Goal: Check status: Check status

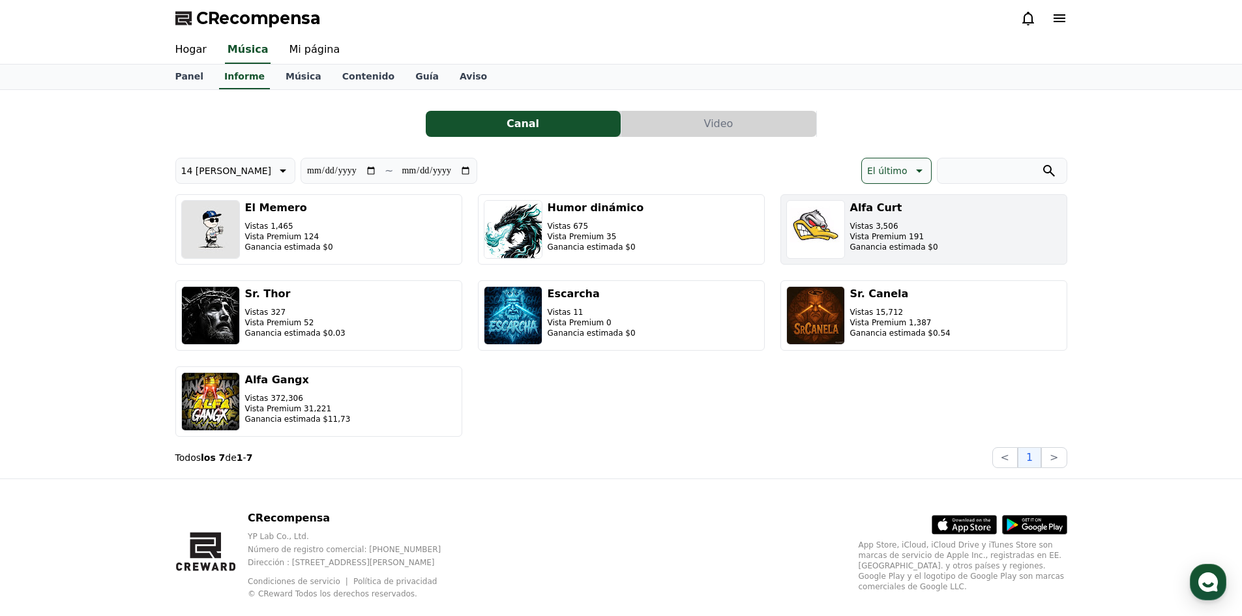
click at [948, 229] on button "Alfa [PERSON_NAME] Vistas 3,506 Vista Premium 191 Ganancia estimada $0" at bounding box center [923, 229] width 287 height 70
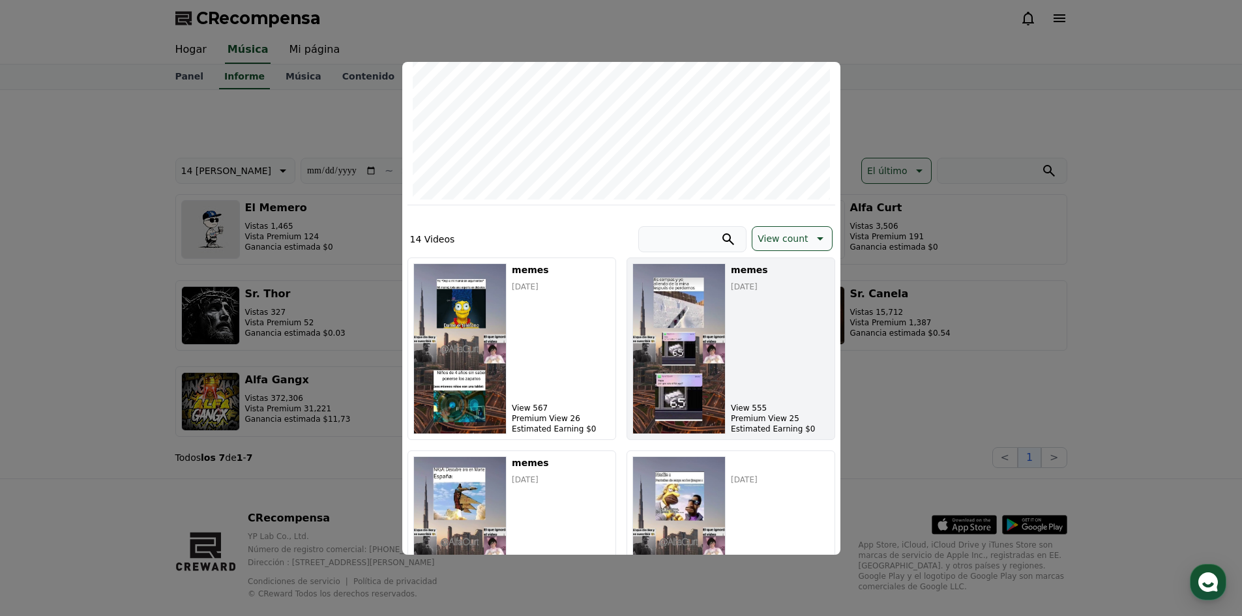
scroll to position [261, 0]
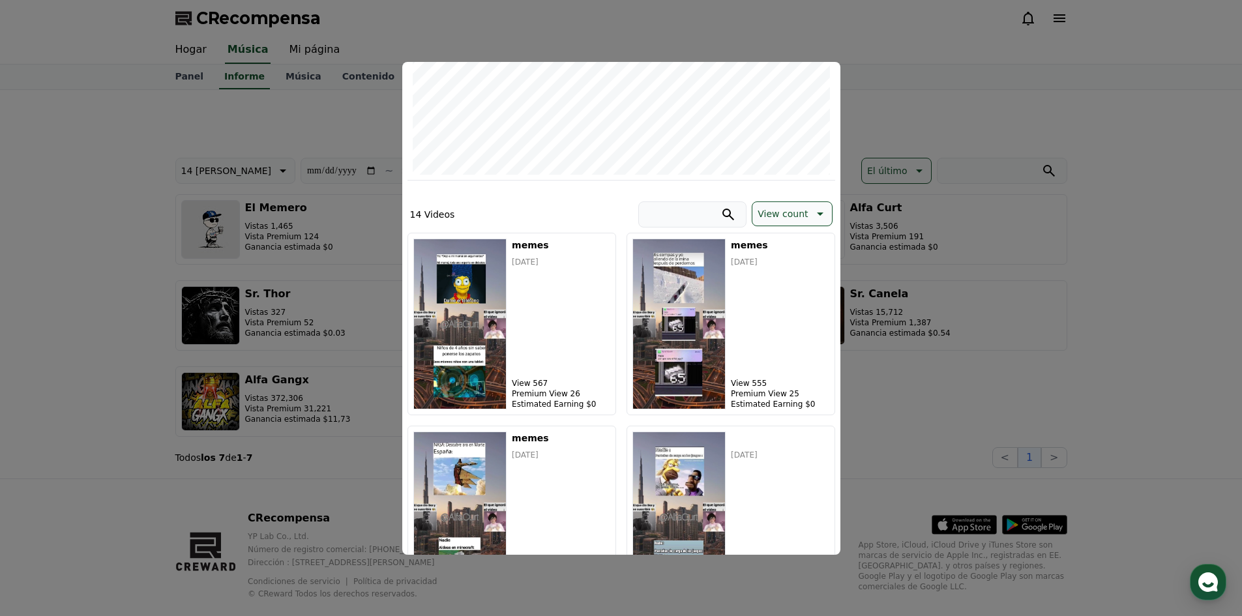
click at [780, 205] on p "View count" at bounding box center [782, 214] width 50 height 18
click at [776, 208] on p "View count" at bounding box center [782, 214] width 50 height 18
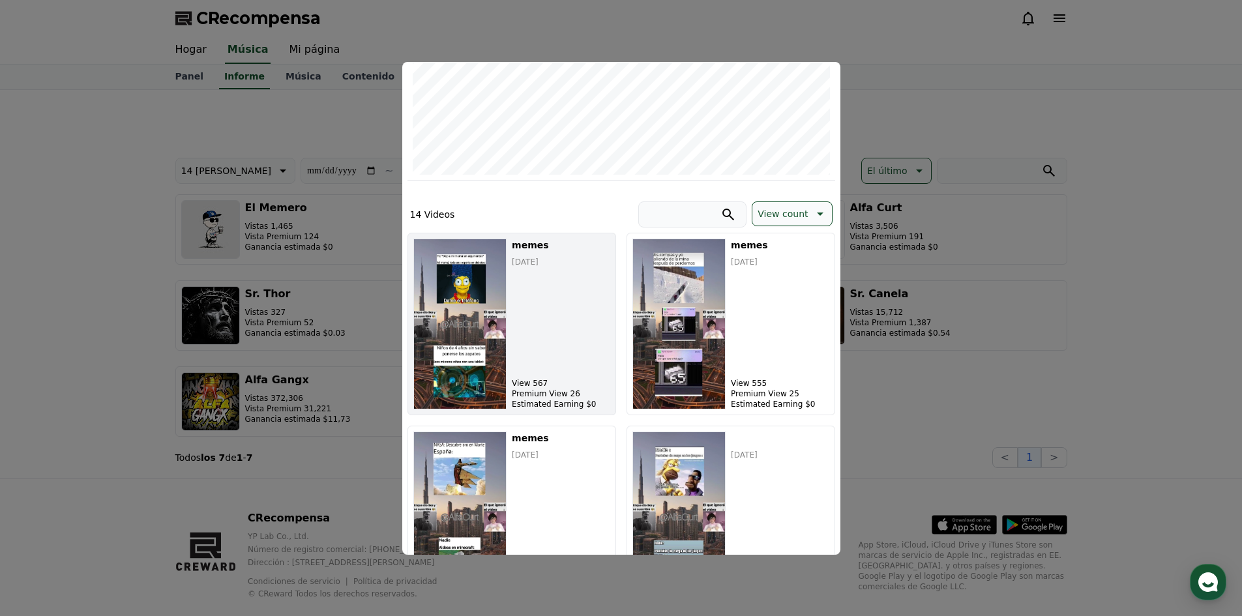
click at [504, 327] on img "modal" at bounding box center [460, 324] width 94 height 171
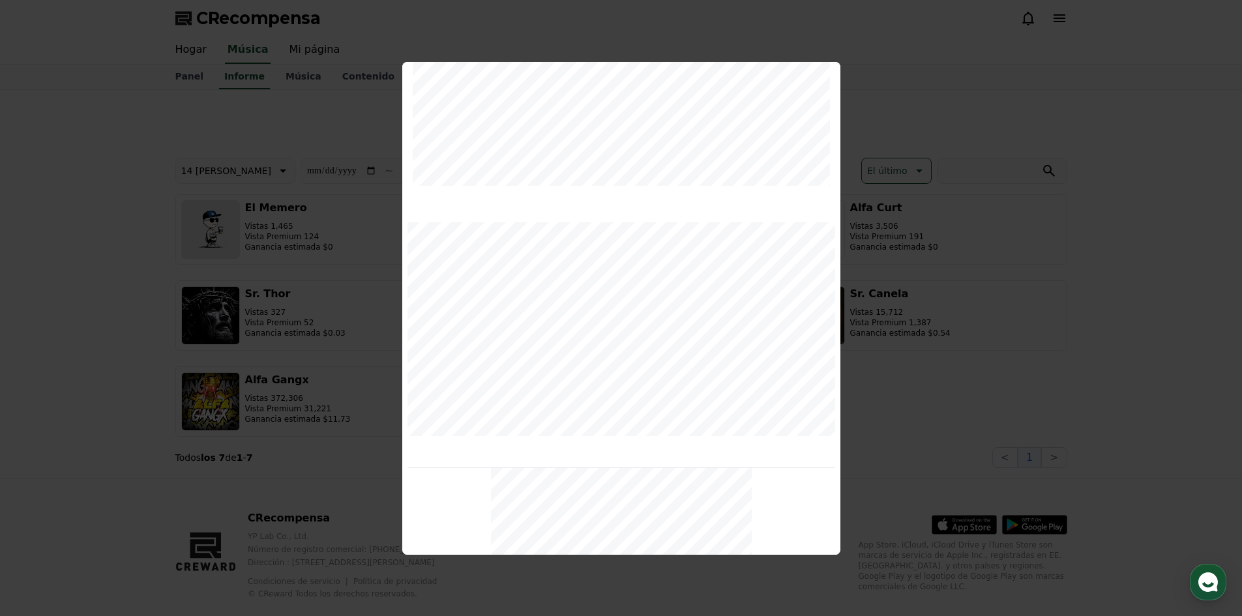
scroll to position [242, 0]
click at [956, 284] on button "cerrar modal" at bounding box center [621, 308] width 1242 height 616
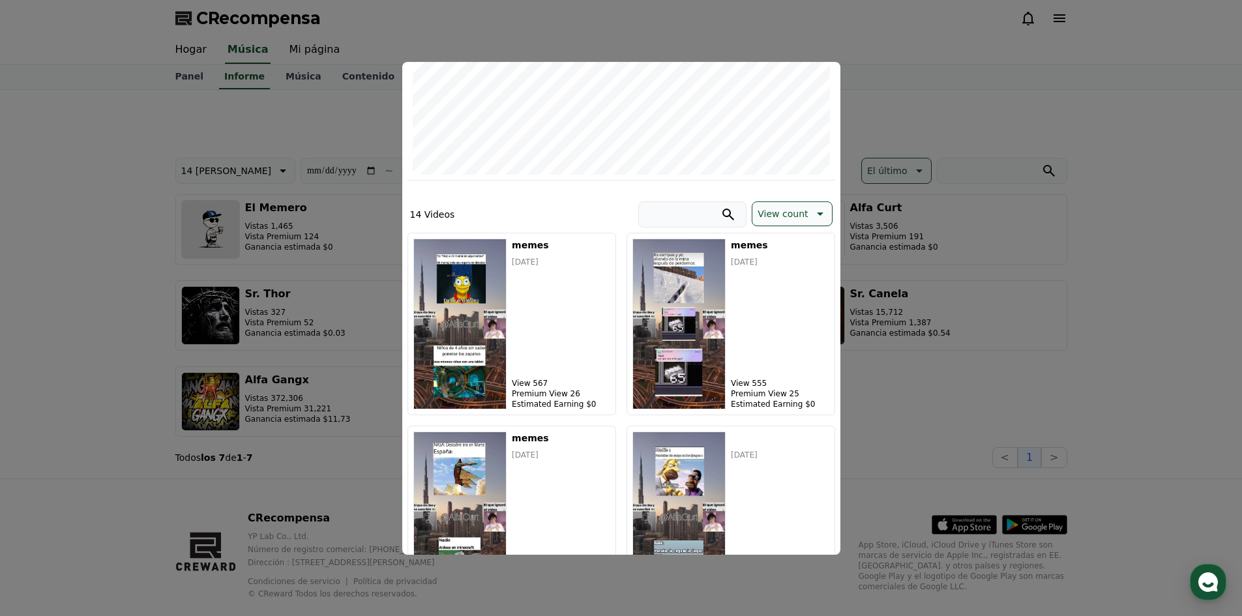
click at [1131, 197] on button "cerrar modal" at bounding box center [621, 308] width 1242 height 616
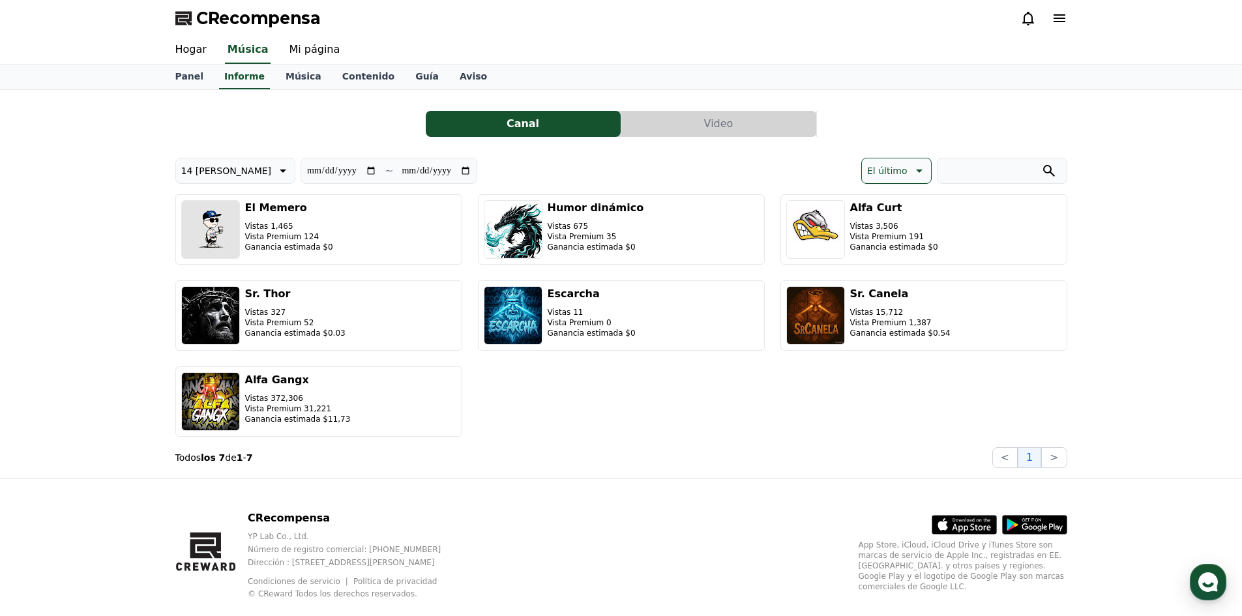
scroll to position [25, 0]
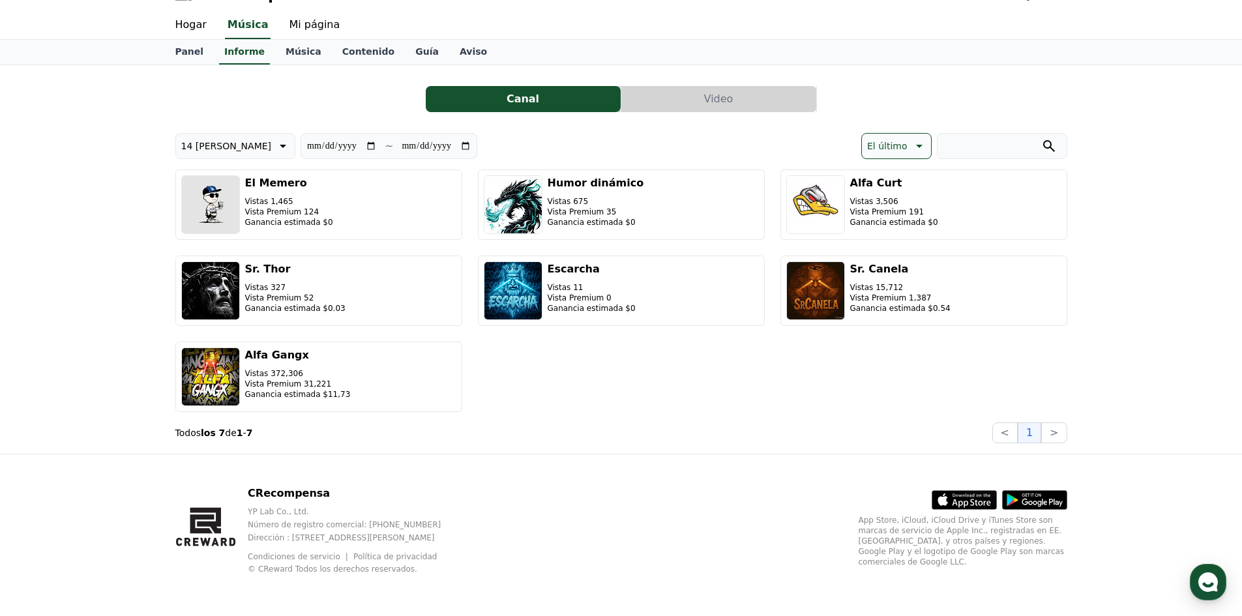
click at [235, 143] on div "**********" at bounding box center [398, 146] width 446 height 26
click at [229, 145] on button "14 [PERSON_NAME]" at bounding box center [235, 146] width 121 height 26
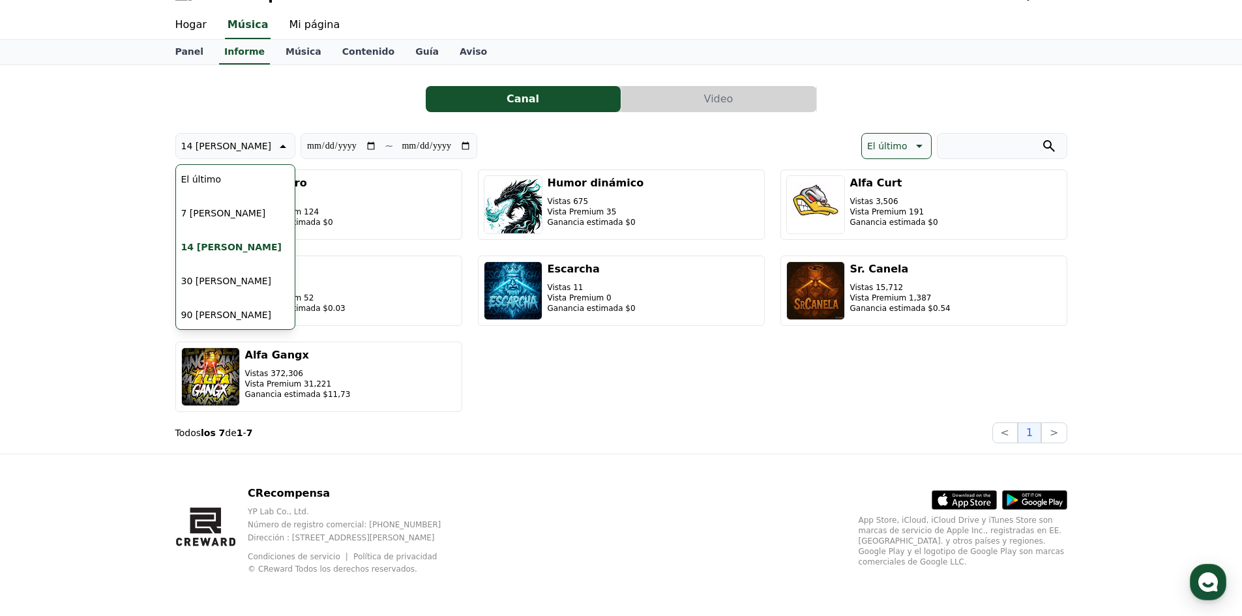
click at [202, 305] on button "90 [PERSON_NAME]" at bounding box center [226, 314] width 101 height 29
type input "**********"
